Goal: Task Accomplishment & Management: Manage account settings

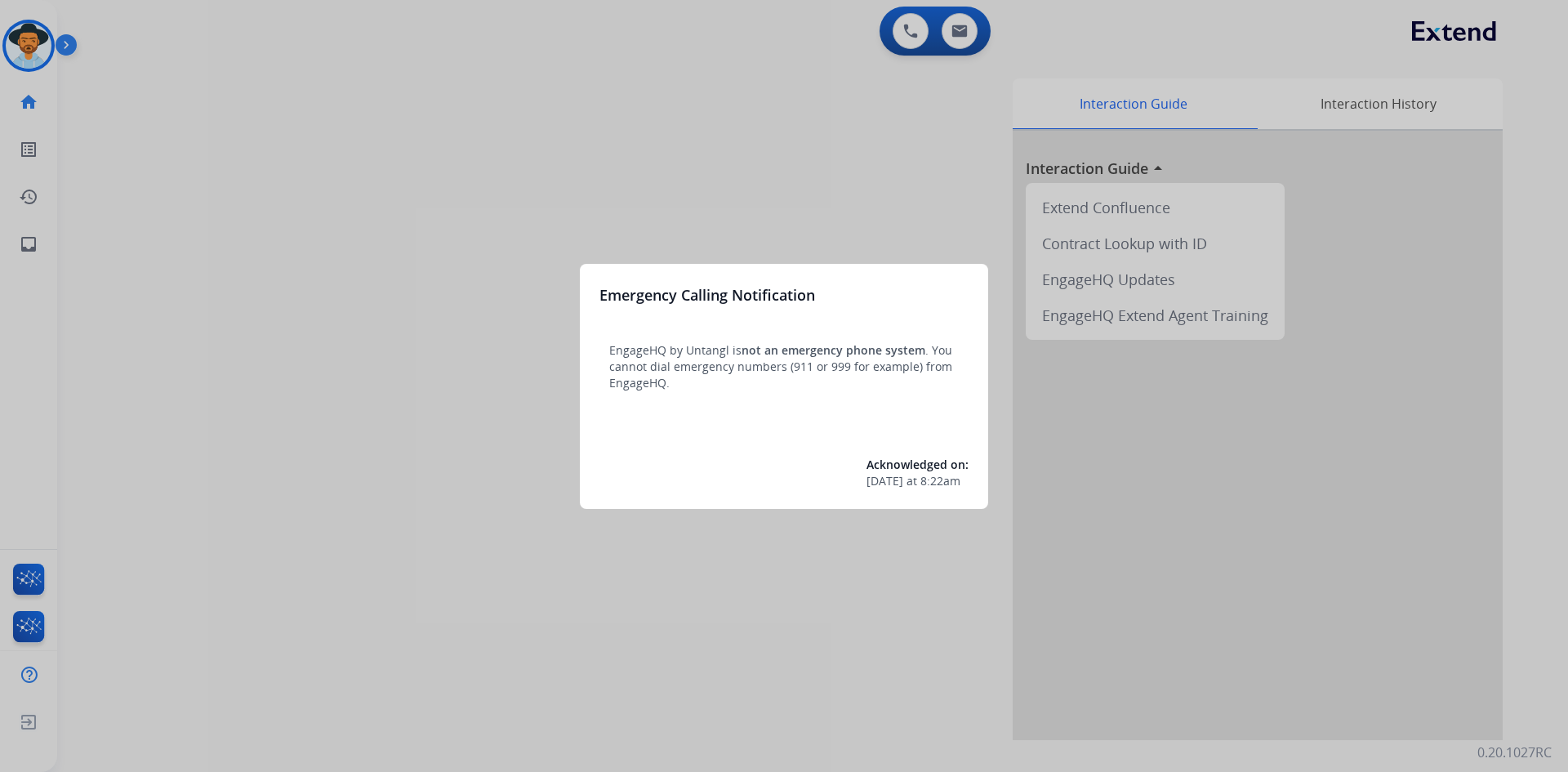
click at [338, 415] on div at bounding box center [784, 386] width 1568 height 772
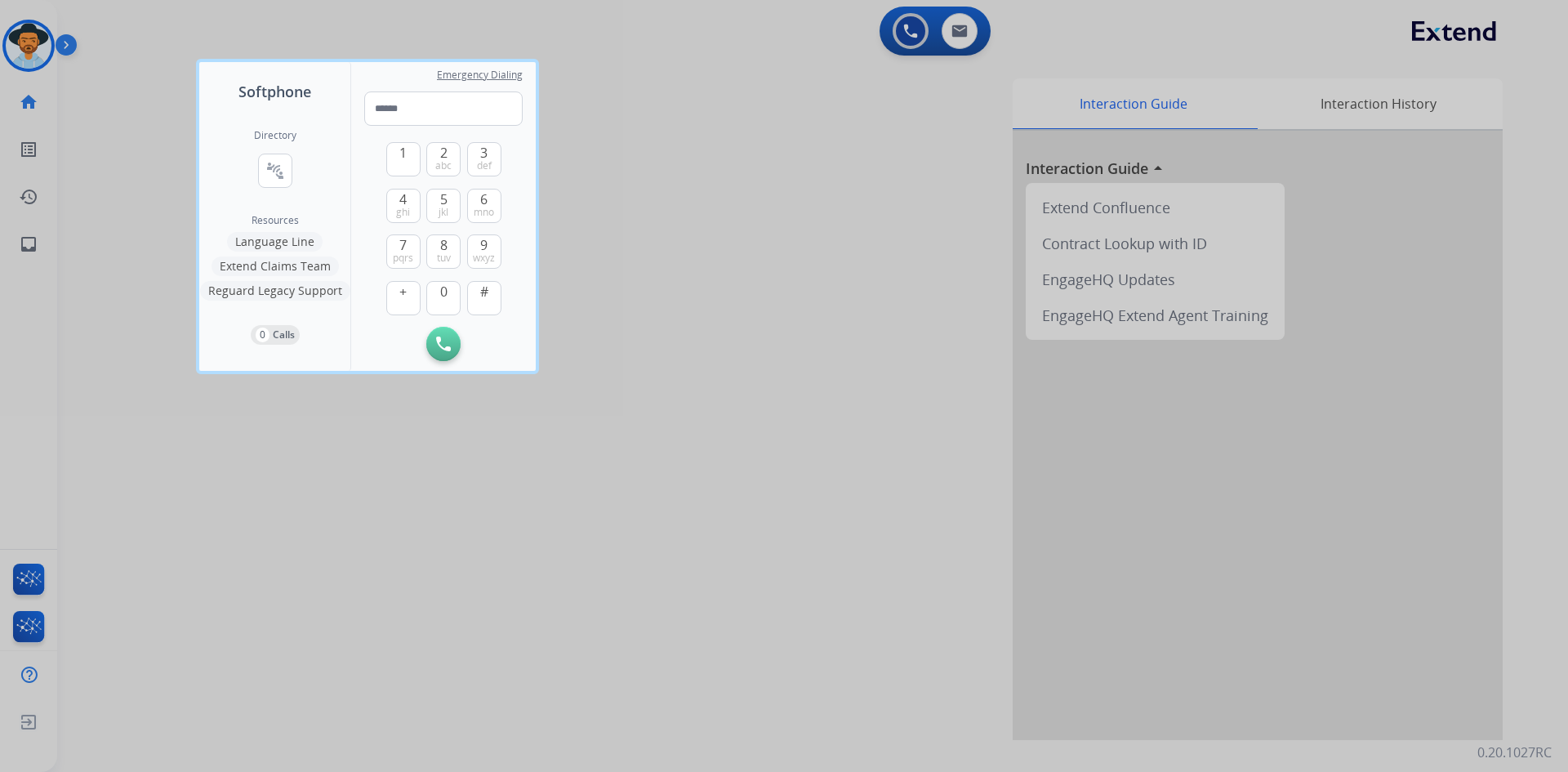
click at [170, 458] on div at bounding box center [784, 386] width 1568 height 772
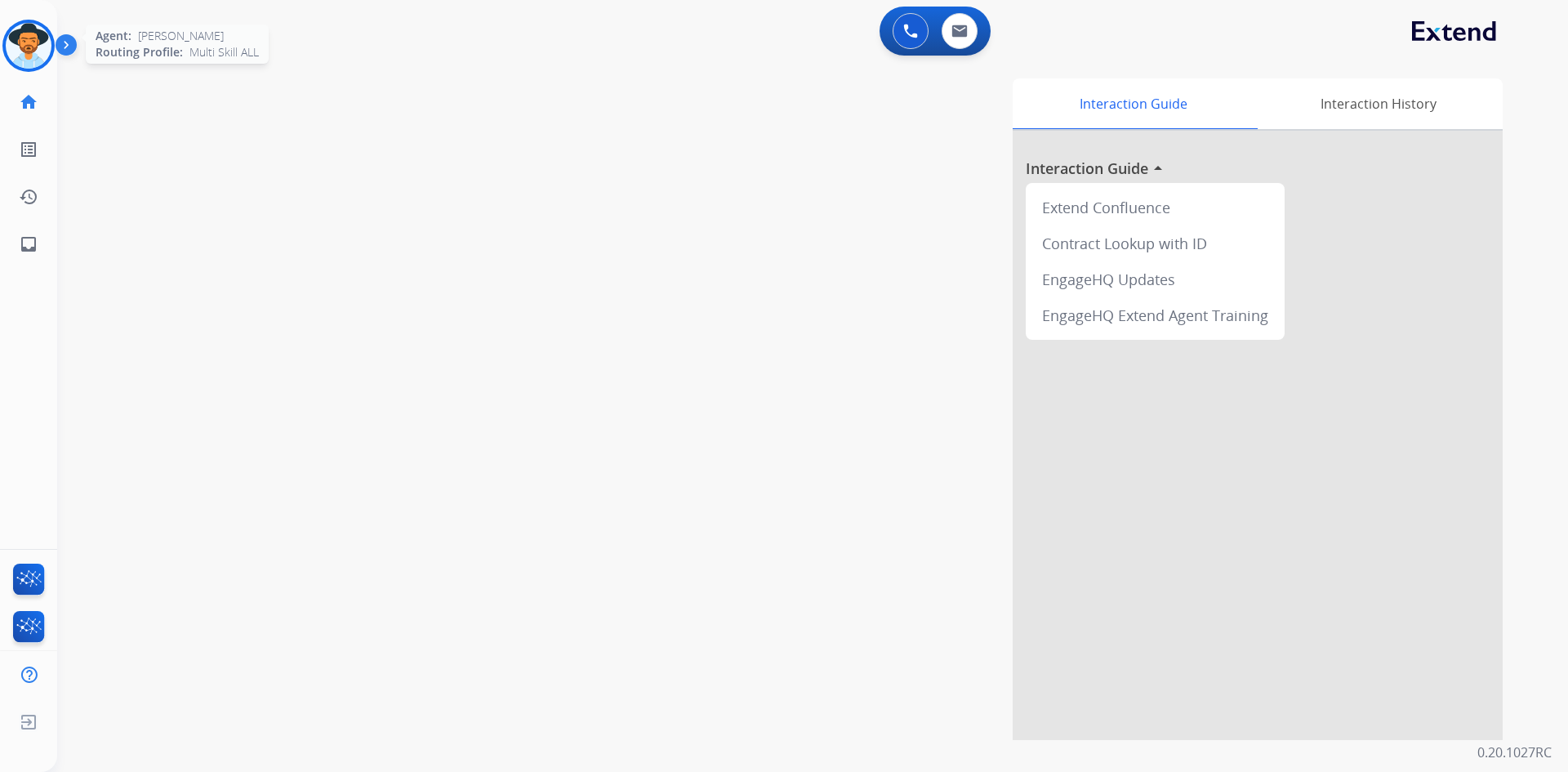
click at [39, 51] on img at bounding box center [29, 46] width 46 height 46
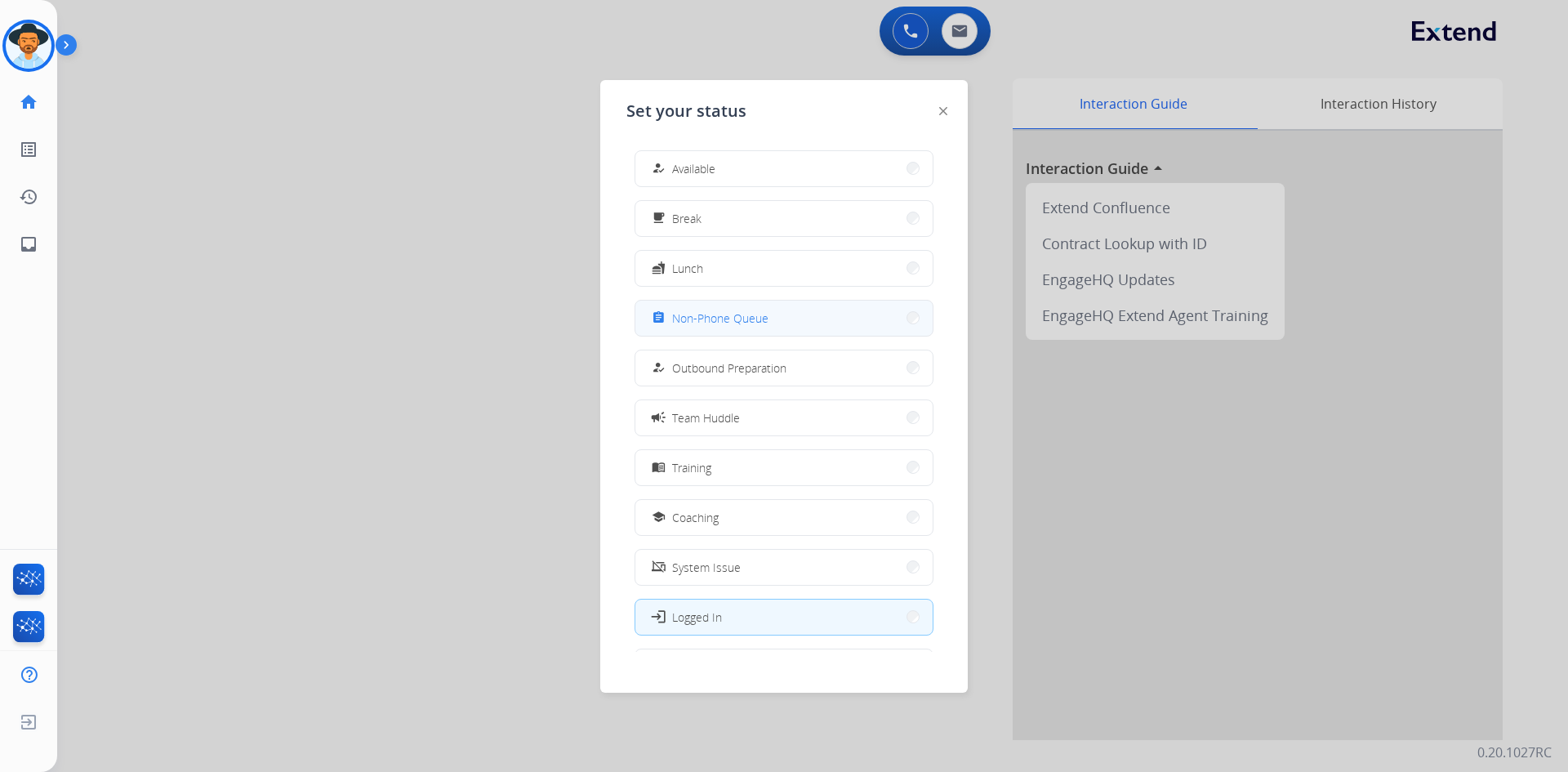
click at [782, 327] on button "assignment Non-Phone Queue" at bounding box center [784, 318] width 298 height 35
